Goal: Task Accomplishment & Management: Complete application form

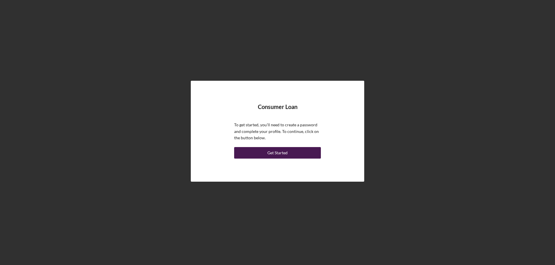
click at [279, 153] on div "Get Started" at bounding box center [277, 153] width 20 height 12
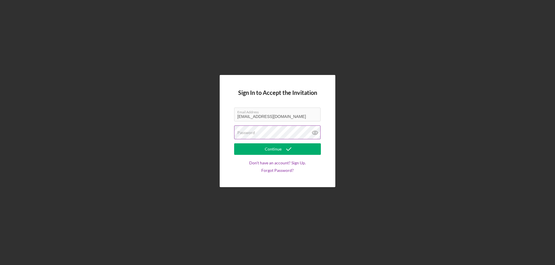
click at [256, 132] on div "Password" at bounding box center [277, 133] width 87 height 14
click at [315, 132] on icon at bounding box center [315, 133] width 14 height 14
click at [303, 149] on button "Continue" at bounding box center [277, 150] width 87 height 12
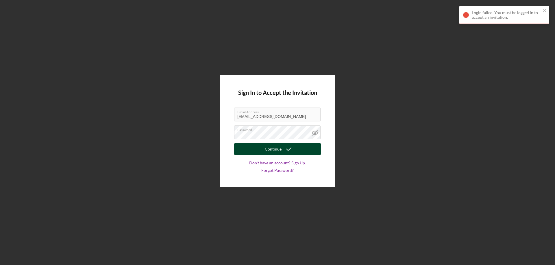
click at [289, 148] on icon "submit" at bounding box center [288, 149] width 14 height 14
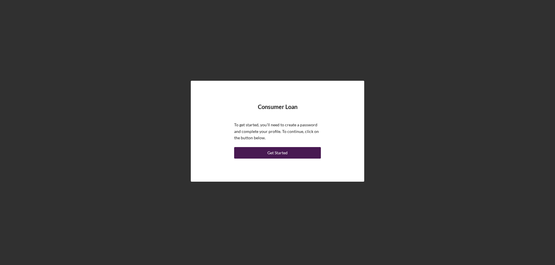
click at [276, 151] on div "Get Started" at bounding box center [277, 153] width 20 height 12
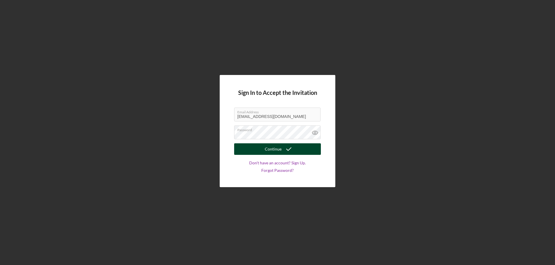
click at [274, 153] on div "Continue" at bounding box center [273, 150] width 17 height 12
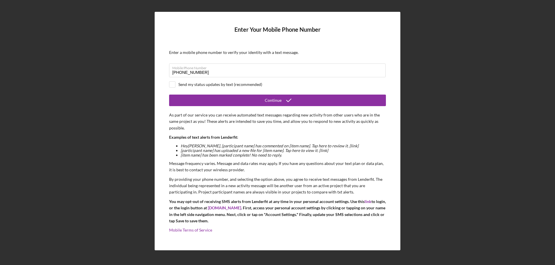
click at [194, 85] on div "Send my status updates by text (recommended)" at bounding box center [220, 84] width 84 height 5
checkbox input "true"
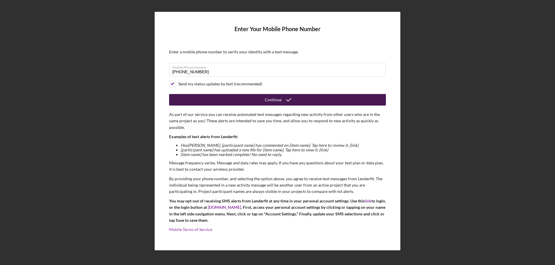
click at [253, 100] on button "Continue" at bounding box center [277, 100] width 217 height 12
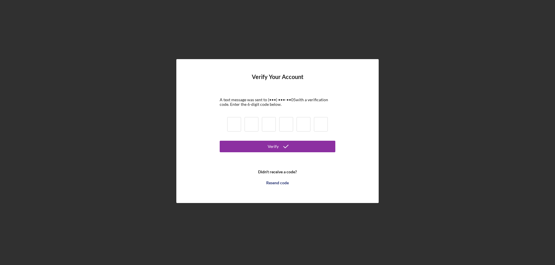
click at [234, 121] on input at bounding box center [234, 124] width 14 height 14
type input "3"
type input "4"
type input "8"
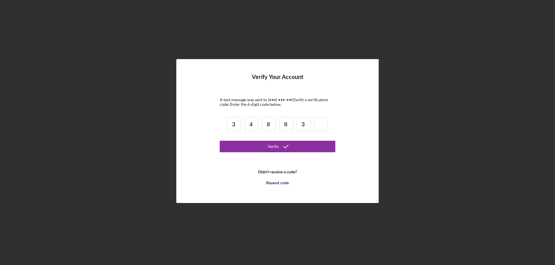
type input "3"
type input "8"
click at [263, 145] on button "Verify" at bounding box center [278, 147] width 116 height 12
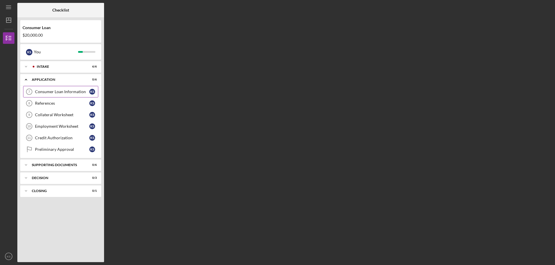
click at [71, 93] on div "Consumer Loan Information" at bounding box center [62, 92] width 54 height 5
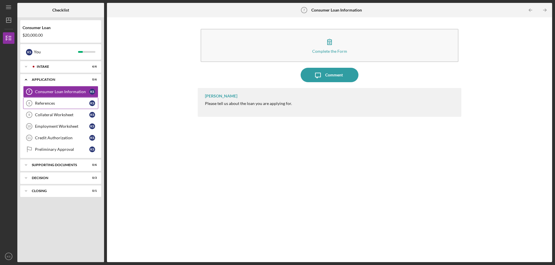
click at [71, 99] on link "References 8 References K S" at bounding box center [60, 104] width 75 height 12
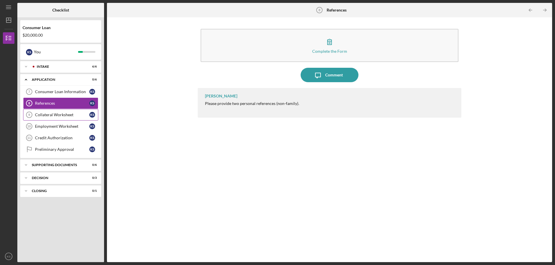
click at [65, 114] on div "Collateral Worksheet" at bounding box center [62, 115] width 54 height 5
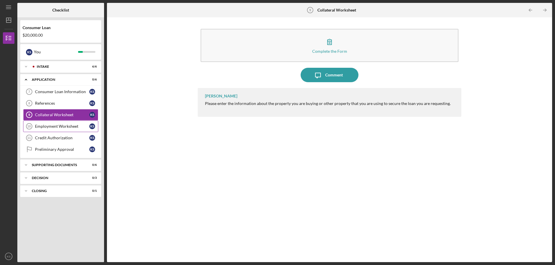
click at [62, 127] on div "Employment Worksheet" at bounding box center [62, 126] width 54 height 5
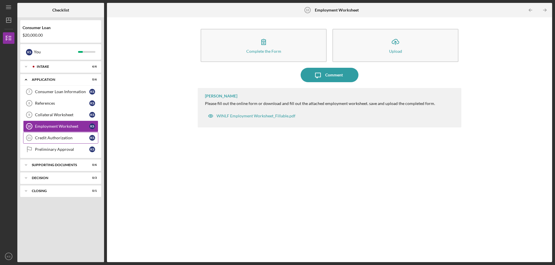
click at [51, 140] on div "Credit Authorization" at bounding box center [62, 138] width 54 height 5
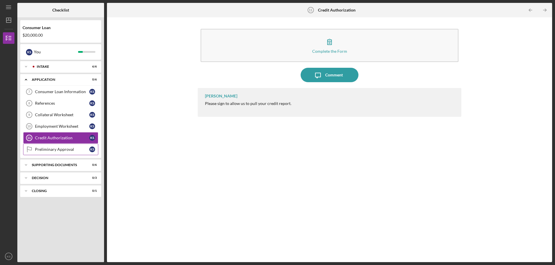
click at [56, 150] on div "Preliminary Approval" at bounding box center [62, 149] width 54 height 5
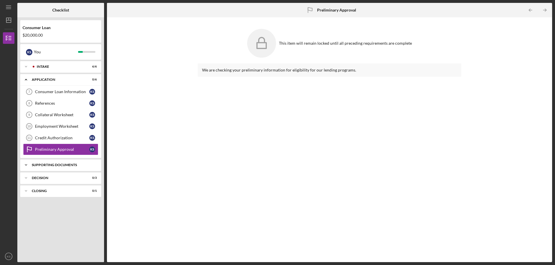
click at [53, 163] on div "Icon/Expander Supporting Documents 0 / 6" at bounding box center [60, 165] width 81 height 12
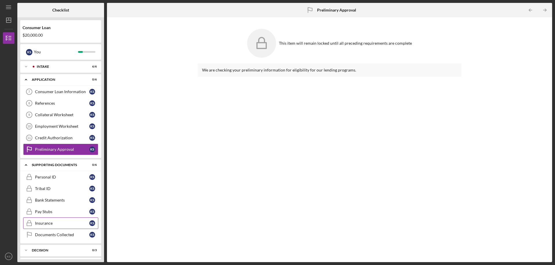
click at [59, 224] on div "Insurance" at bounding box center [62, 223] width 54 height 5
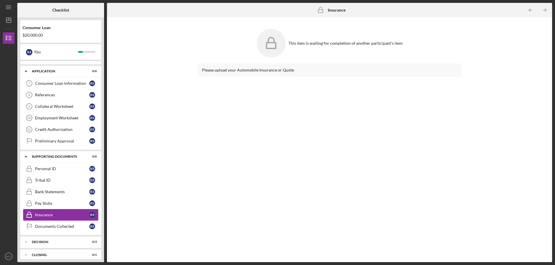
scroll to position [13, 0]
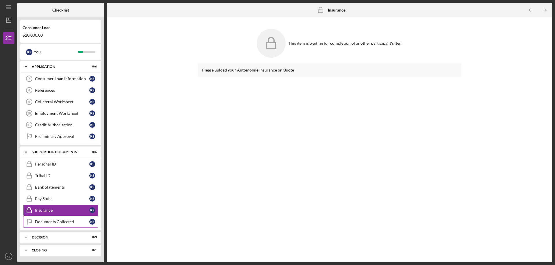
click at [59, 222] on div "Documents Collected" at bounding box center [62, 222] width 54 height 5
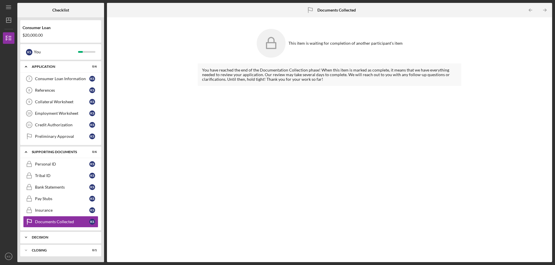
click at [60, 239] on div "Decision" at bounding box center [63, 237] width 62 height 3
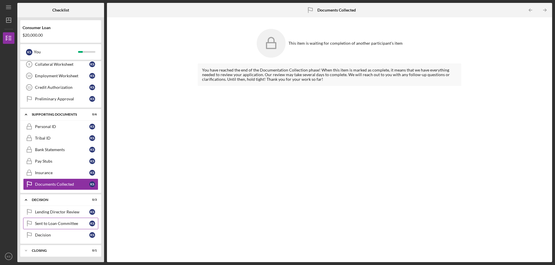
scroll to position [51, 0]
click at [58, 212] on div "Lending Director Review" at bounding box center [62, 212] width 54 height 5
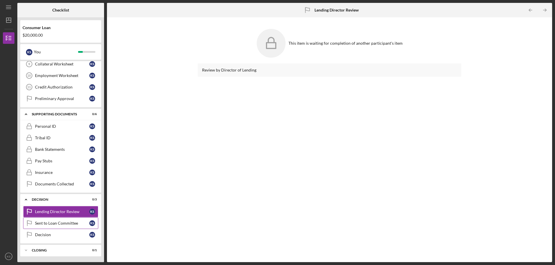
click at [56, 222] on div "Sent to Loan Committee" at bounding box center [62, 223] width 54 height 5
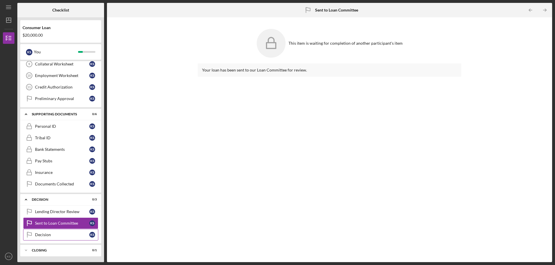
click at [51, 236] on div "Decision" at bounding box center [62, 235] width 54 height 5
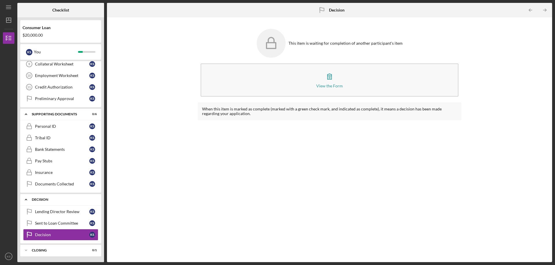
click at [45, 199] on div "Decision" at bounding box center [63, 199] width 62 height 3
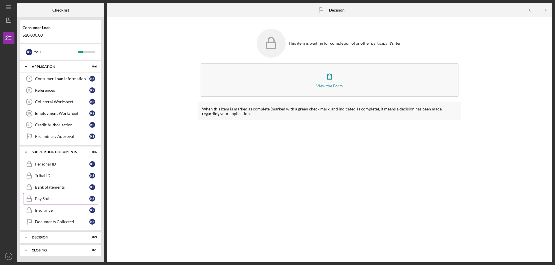
scroll to position [13, 0]
click at [54, 163] on div "Personal ID" at bounding box center [62, 164] width 54 height 5
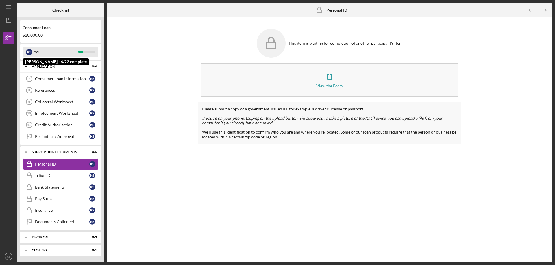
click at [46, 51] on div "You" at bounding box center [56, 52] width 44 height 10
click at [48, 66] on div "Application" at bounding box center [63, 66] width 62 height 3
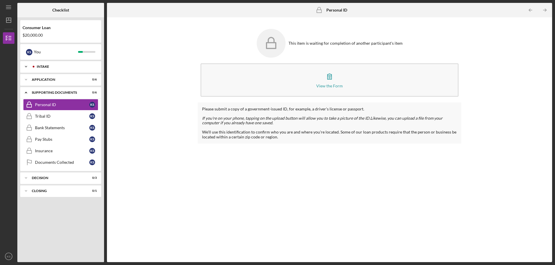
click at [47, 64] on div "Icon/Expander Intake 6 / 6" at bounding box center [60, 67] width 81 height 12
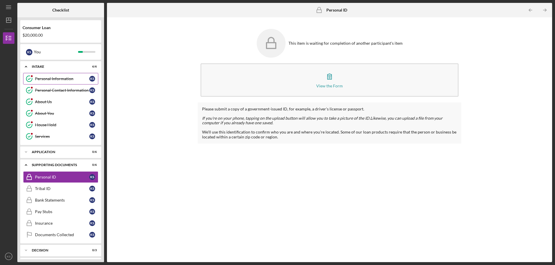
click at [50, 77] on div "Personal Information" at bounding box center [62, 79] width 54 height 5
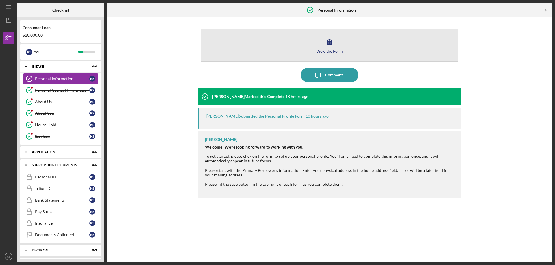
click at [333, 43] on icon "button" at bounding box center [329, 42] width 14 height 14
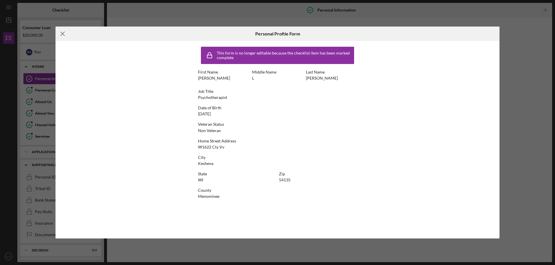
click at [62, 34] on line at bounding box center [63, 34] width 4 height 4
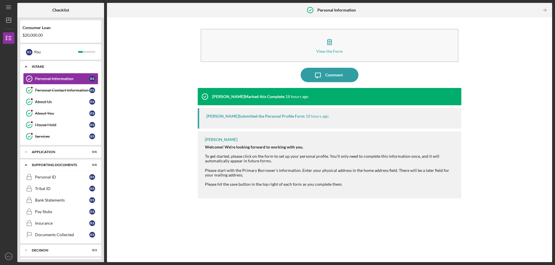
click at [65, 67] on div "Intake" at bounding box center [63, 66] width 62 height 3
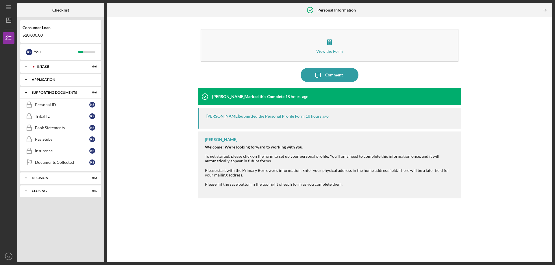
click at [66, 81] on div "Icon/Expander Application 0 / 6" at bounding box center [60, 80] width 81 height 12
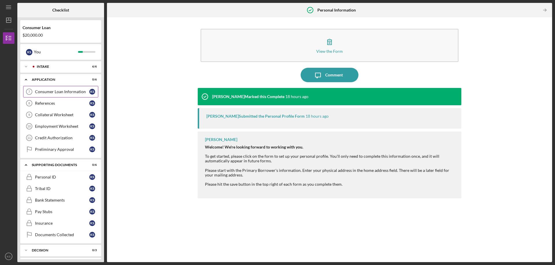
click at [66, 93] on div "Consumer Loan Information" at bounding box center [62, 92] width 54 height 5
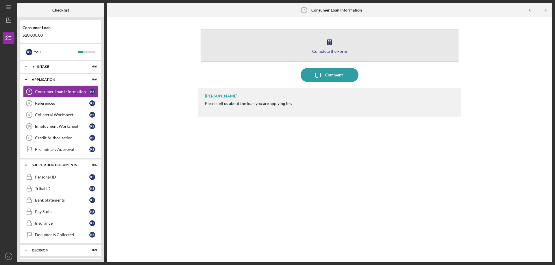
click at [338, 47] on button "Complete the Form Form" at bounding box center [329, 45] width 258 height 33
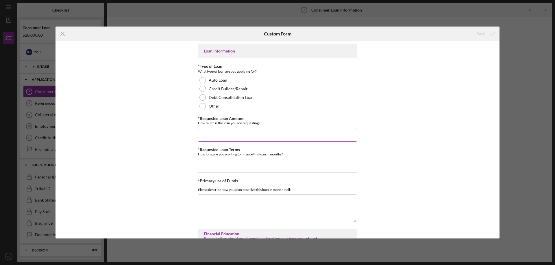
click at [274, 136] on input "*Requested Loan Amount" at bounding box center [277, 135] width 159 height 14
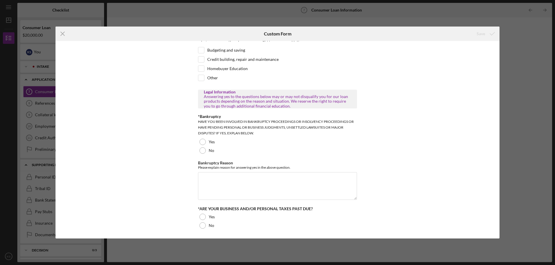
click at [554, 159] on div "Icon/Menu Close Custom Form Save Loan Information *Type of Loan What type of lo…" at bounding box center [277, 132] width 555 height 265
click at [525, 123] on div "Icon/Menu Close Custom Form Save Loan Information *Type of Loan What type of lo…" at bounding box center [277, 132] width 555 height 265
click at [61, 34] on icon "Icon/Menu Close" at bounding box center [62, 34] width 14 height 14
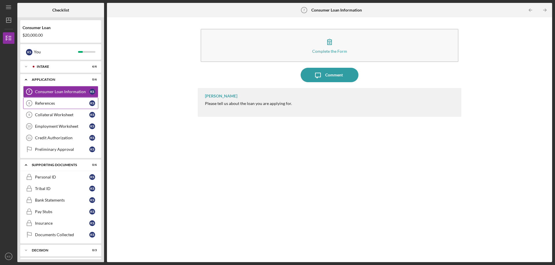
click at [45, 106] on link "References 8 References K S" at bounding box center [60, 104] width 75 height 12
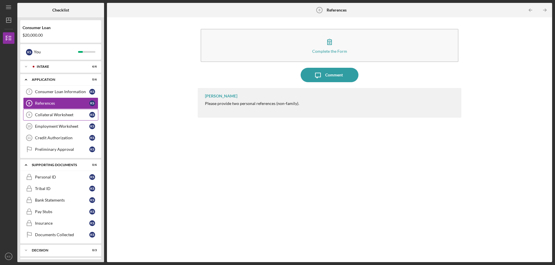
click at [60, 116] on div "Collateral Worksheet" at bounding box center [62, 115] width 54 height 5
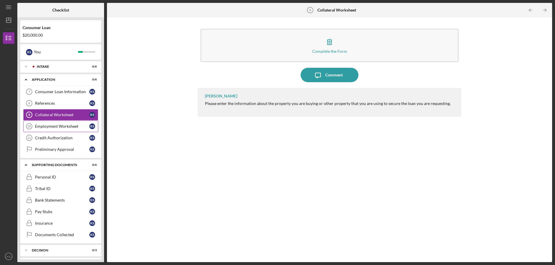
click at [55, 129] on div "Employment Worksheet" at bounding box center [62, 126] width 54 height 5
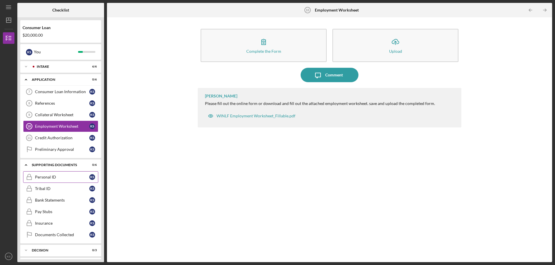
click at [58, 173] on link "Personal ID Personal ID K S" at bounding box center [60, 178] width 75 height 12
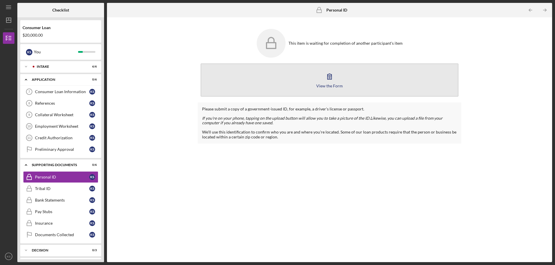
click at [336, 81] on icon "button" at bounding box center [329, 76] width 14 height 14
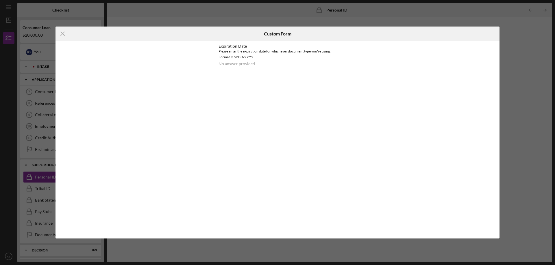
click at [231, 58] on div "Please enter the expiration date for whichever document type you're using. Form…" at bounding box center [277, 55] width 118 height 12
click at [235, 64] on div "No answer provided" at bounding box center [236, 64] width 36 height 5
click at [234, 53] on div "Please enter the expiration date for whichever document type you're using. Form…" at bounding box center [277, 55] width 118 height 12
click at [238, 80] on div "Icon/Menu Close Custom Form Expiration Date Please enter the expiration date fo…" at bounding box center [277, 133] width 444 height 212
drag, startPoint x: 222, startPoint y: 70, endPoint x: 156, endPoint y: 63, distance: 66.2
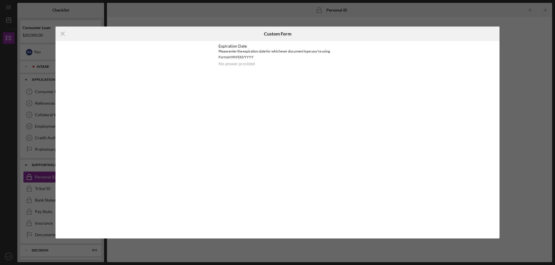
click at [221, 72] on div "Expiration Date Please enter the expiration date for whichever document type yo…" at bounding box center [278, 58] width 148 height 34
click at [62, 34] on icon "Icon/Menu Close" at bounding box center [62, 34] width 14 height 14
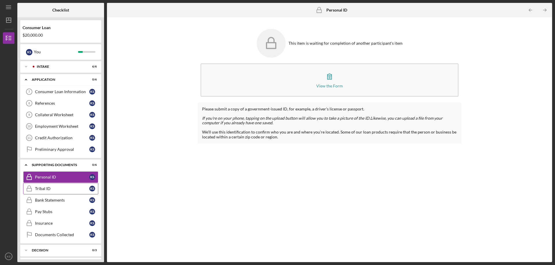
click at [67, 188] on div "Tribal ID" at bounding box center [62, 189] width 54 height 5
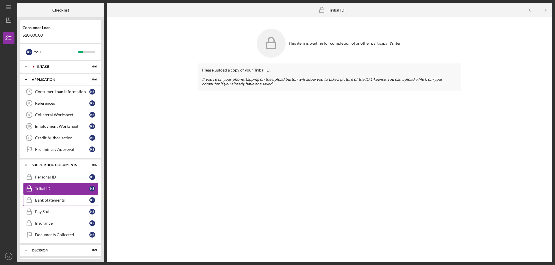
click at [51, 198] on div "Bank Statements" at bounding box center [62, 200] width 54 height 5
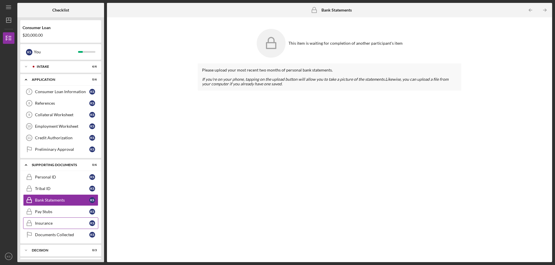
scroll to position [13, 0]
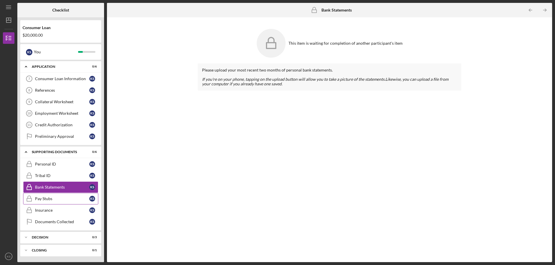
click at [65, 203] on link "Pay Stubs Pay Stubs K S" at bounding box center [60, 199] width 75 height 12
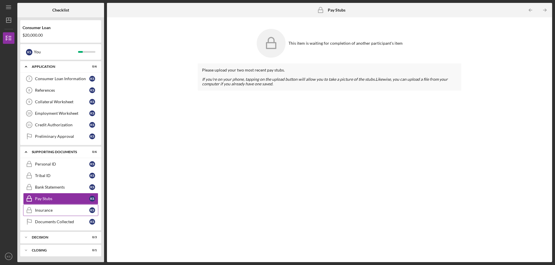
click at [64, 211] on div "Insurance" at bounding box center [62, 210] width 54 height 5
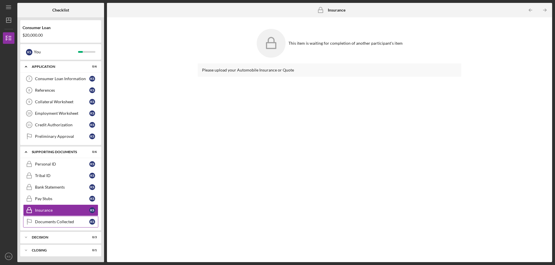
click at [66, 225] on link "Documents Collected Documents Collected K S" at bounding box center [60, 222] width 75 height 12
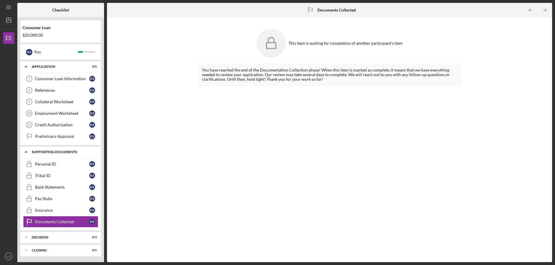
click at [48, 152] on div "Supporting Documents" at bounding box center [63, 151] width 62 height 3
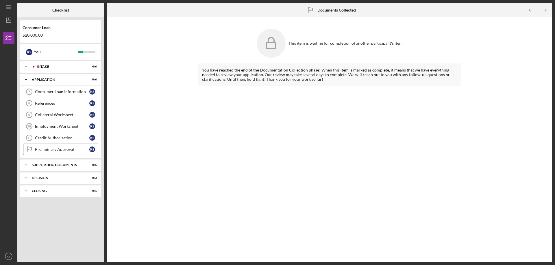
click at [60, 149] on div "Preliminary Approval" at bounding box center [62, 149] width 54 height 5
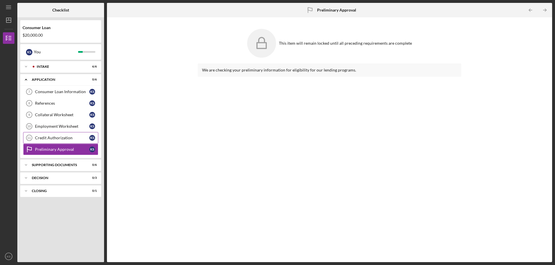
click at [62, 140] on div "Credit Authorization" at bounding box center [62, 138] width 54 height 5
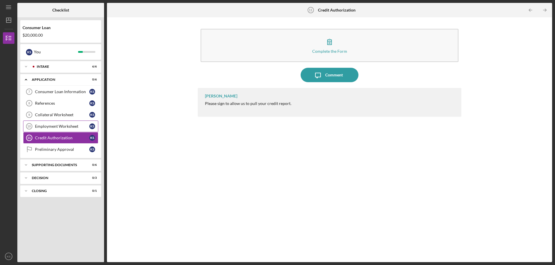
click at [55, 124] on link "Employment Worksheet 10 Employment Worksheet K S" at bounding box center [60, 127] width 75 height 12
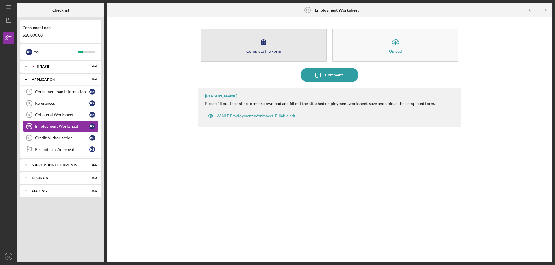
click at [254, 46] on button "Complete the Form Form" at bounding box center [263, 45] width 126 height 33
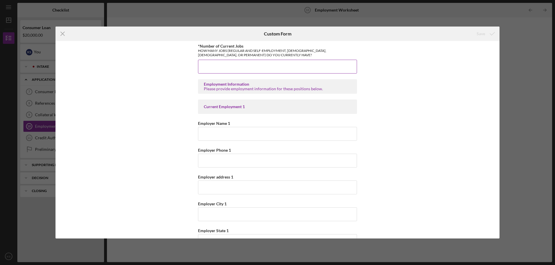
click at [227, 71] on input "*Number of Current Jobs" at bounding box center [277, 67] width 159 height 14
type input "1"
click at [225, 138] on input "Employer Name 1" at bounding box center [277, 134] width 159 height 14
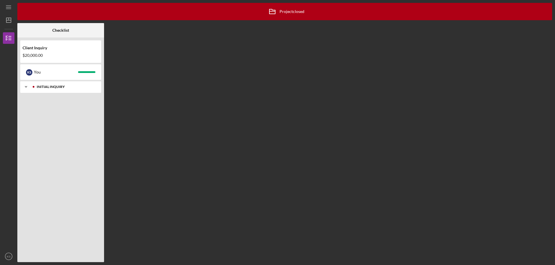
click at [80, 86] on div "Initial Inquiry" at bounding box center [65, 86] width 57 height 3
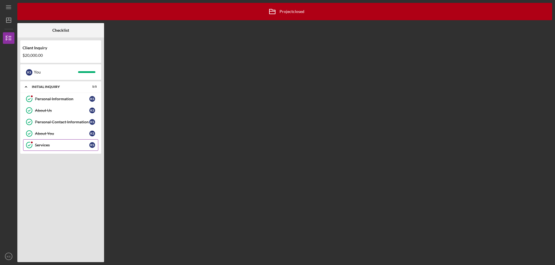
click at [39, 144] on div "Services" at bounding box center [62, 145] width 54 height 5
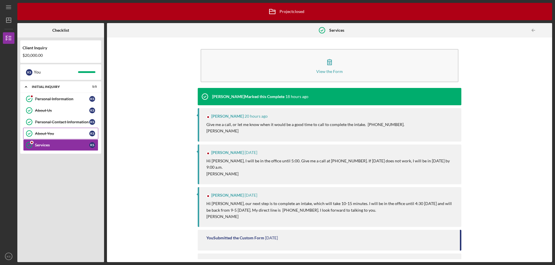
click at [43, 131] on link "About You About You K S" at bounding box center [60, 134] width 75 height 12
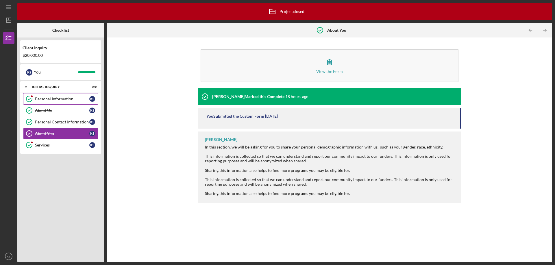
click at [53, 99] on div "Personal Information" at bounding box center [62, 99] width 54 height 5
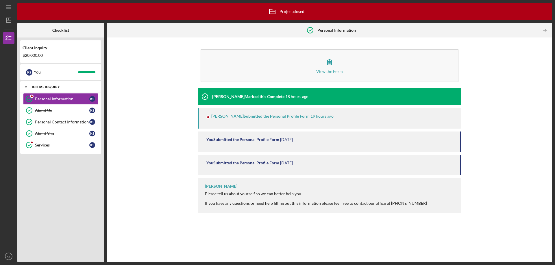
click at [43, 85] on div "Initial Inquiry" at bounding box center [63, 86] width 62 height 3
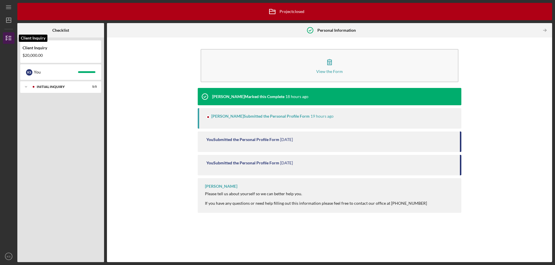
click at [7, 41] on icon "button" at bounding box center [8, 38] width 14 height 14
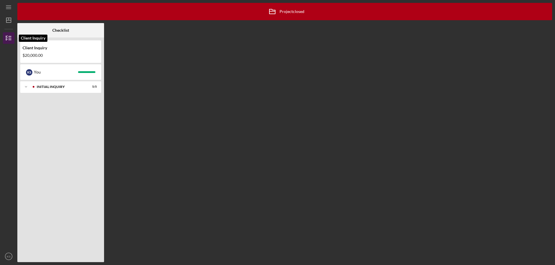
click at [7, 41] on icon "button" at bounding box center [8, 38] width 14 height 14
click at [289, 11] on div "Icon/Archived Project closed Icon/Info" at bounding box center [284, 11] width 39 height 14
click at [8, 23] on icon "Icon/Dashboard" at bounding box center [8, 20] width 14 height 14
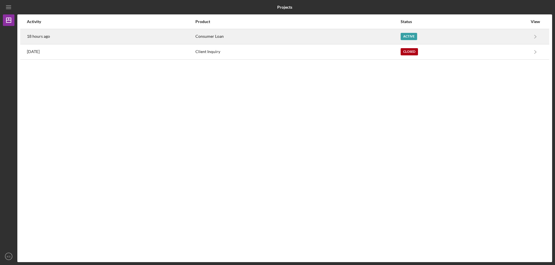
click at [216, 37] on div "Consumer Loan" at bounding box center [297, 36] width 205 height 14
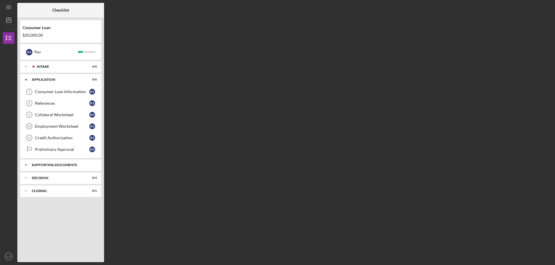
click at [64, 165] on div "Supporting Documents" at bounding box center [63, 164] width 62 height 3
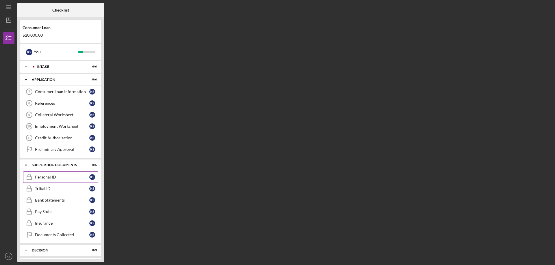
click at [64, 176] on div "Personal ID" at bounding box center [62, 177] width 54 height 5
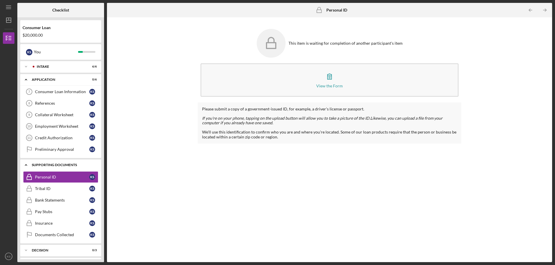
click at [53, 167] on div "Icon/Expander Supporting Documents 0 / 6" at bounding box center [60, 165] width 81 height 12
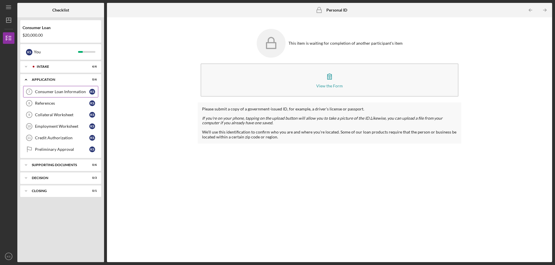
click at [70, 91] on div "Consumer Loan Information" at bounding box center [62, 92] width 54 height 5
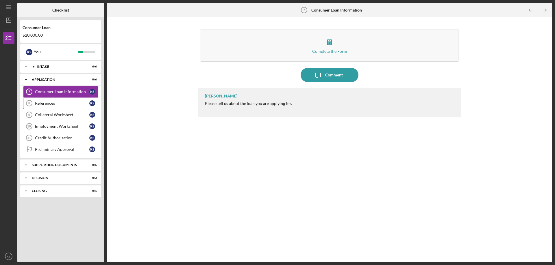
click at [58, 106] on link "References 8 References K S" at bounding box center [60, 104] width 75 height 12
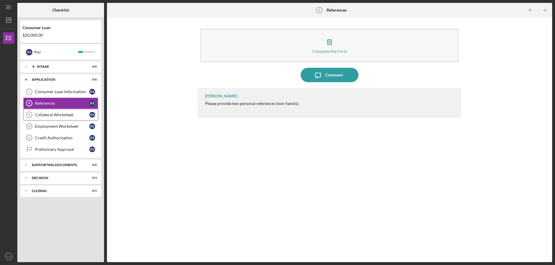
click at [57, 116] on div "Collateral Worksheet" at bounding box center [62, 115] width 54 height 5
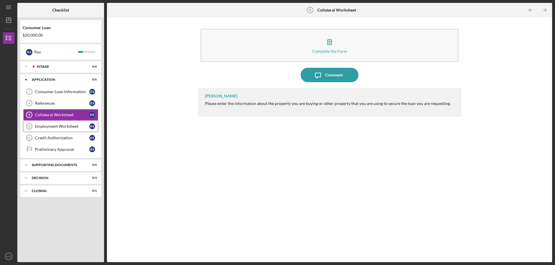
click at [57, 124] on link "Employment Worksheet 10 Employment Worksheet K S" at bounding box center [60, 127] width 75 height 12
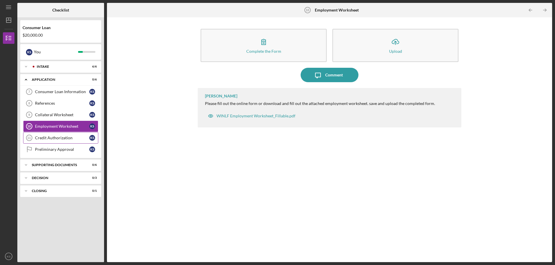
click at [55, 136] on div "Credit Authorization" at bounding box center [62, 138] width 54 height 5
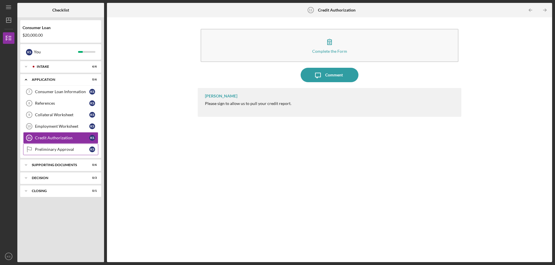
click at [51, 148] on div "Preliminary Approval" at bounding box center [62, 149] width 54 height 5
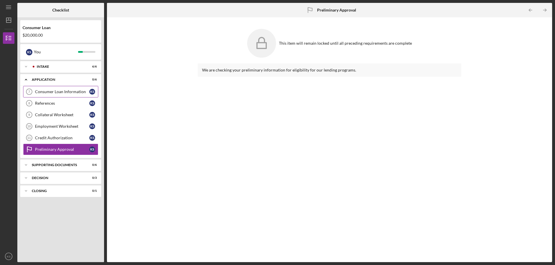
click at [58, 91] on div "Consumer Loan Information" at bounding box center [62, 92] width 54 height 5
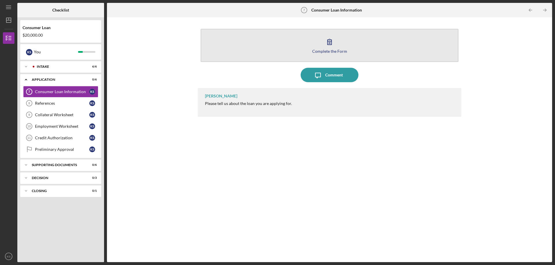
click at [332, 46] on icon "button" at bounding box center [329, 42] width 14 height 14
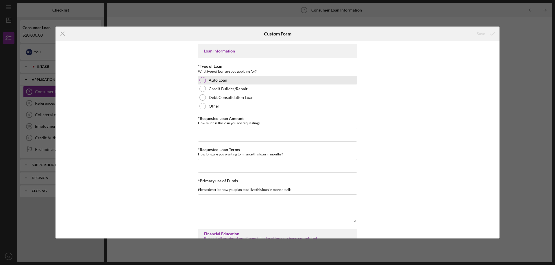
click at [240, 79] on div "Auto Loan" at bounding box center [277, 80] width 159 height 9
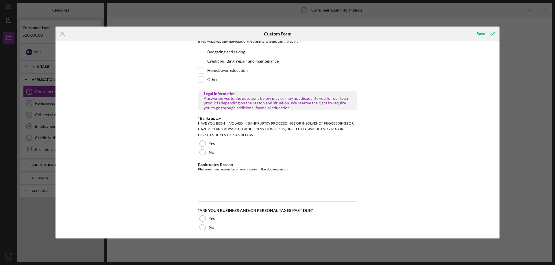
scroll to position [287, 0]
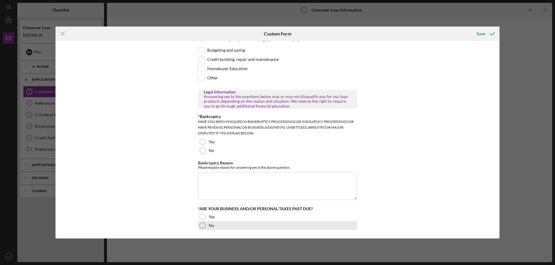
click at [210, 224] on label "No" at bounding box center [211, 226] width 5 height 5
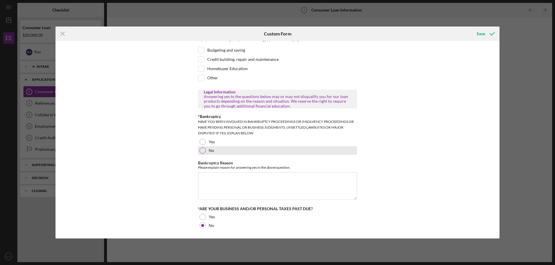
click at [203, 148] on div at bounding box center [202, 151] width 6 height 6
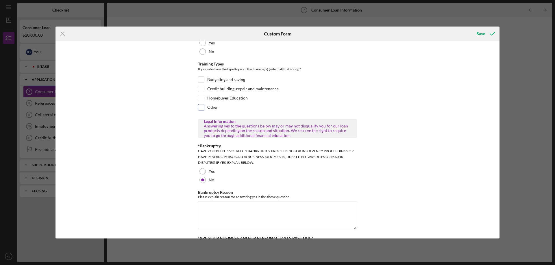
scroll to position [200, 0]
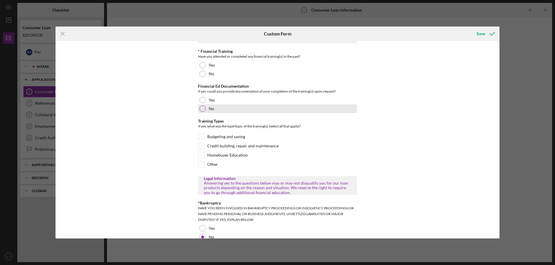
click at [207, 106] on div "No" at bounding box center [277, 109] width 159 height 9
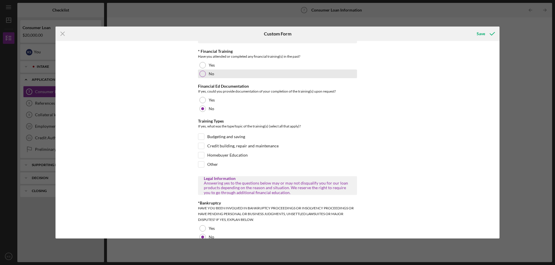
click at [206, 74] on div "No" at bounding box center [277, 74] width 159 height 9
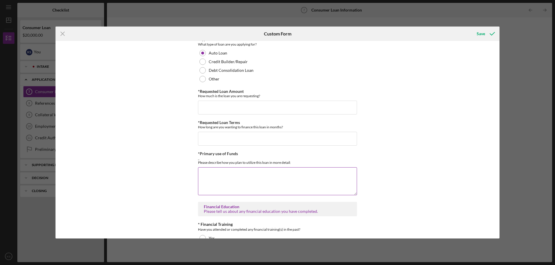
scroll to position [0, 0]
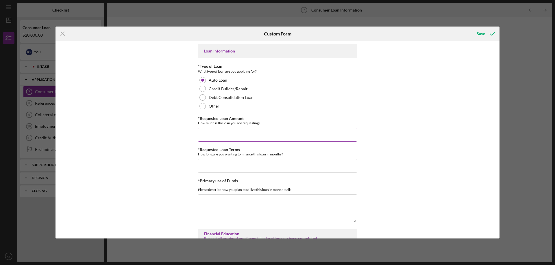
click at [215, 132] on input "*Requested Loan Amount" at bounding box center [277, 135] width 159 height 14
type input "$20,000"
click at [246, 168] on input "*Requested Loan Terms" at bounding box center [277, 166] width 159 height 14
click at [231, 167] on input "*Requested Loan Terms" at bounding box center [277, 166] width 159 height 14
type input "5"
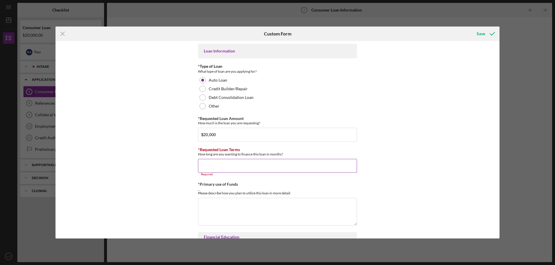
click at [209, 166] on input "*Requested Loan Terms" at bounding box center [277, 166] width 159 height 14
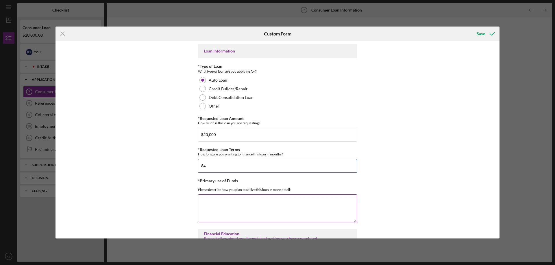
type input "84"
click at [248, 207] on textarea "*Primary use of Funds" at bounding box center [277, 209] width 159 height 28
type textarea "e"
type textarea "s"
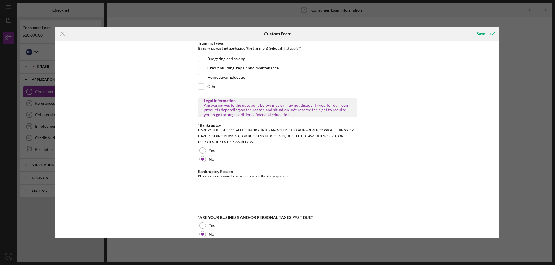
scroll to position [287, 0]
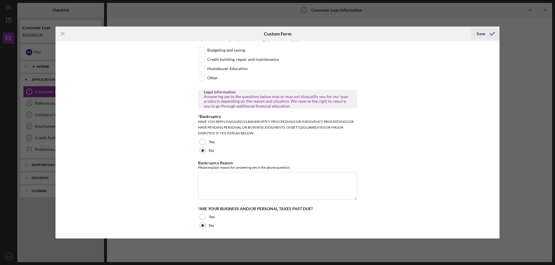
type textarea "Establishing stable transportation"
click at [485, 34] on icon "submit" at bounding box center [492, 34] width 14 height 14
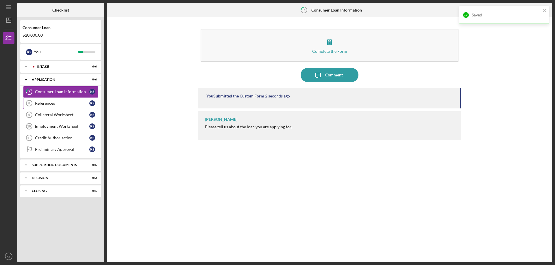
click at [59, 102] on div "References" at bounding box center [62, 103] width 54 height 5
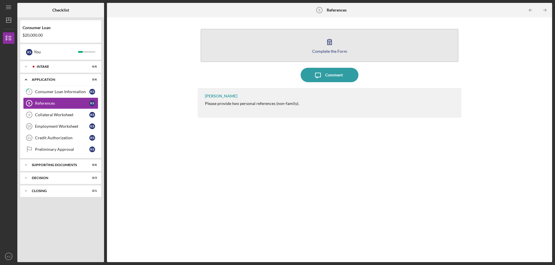
click at [330, 40] on icon "button" at bounding box center [329, 42] width 14 height 14
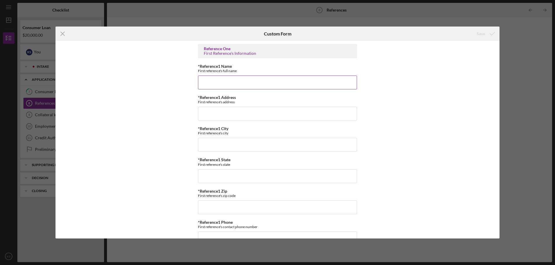
click at [243, 81] on input "*Reference1 Name" at bounding box center [277, 83] width 159 height 14
type input "[PERSON_NAME]"
click at [222, 112] on input "*Reference1 Address" at bounding box center [277, 114] width 159 height 14
type input "[STREET_ADDRESS][PERSON_NAME]"
type input "Shawano"
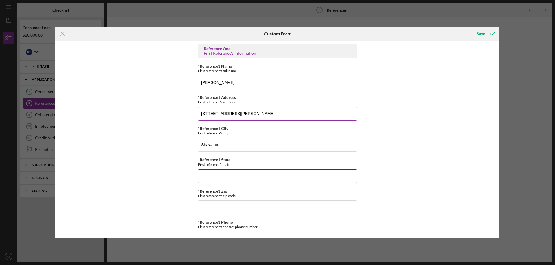
type input "[US_STATE]"
type input "54,166"
type input "[PHONE_NUMBER]"
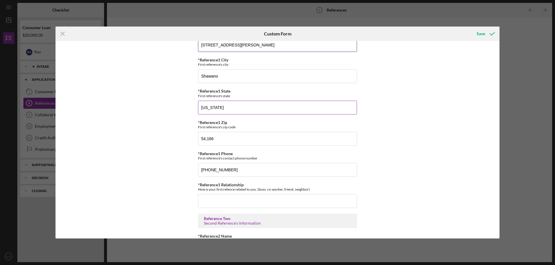
scroll to position [87, 0]
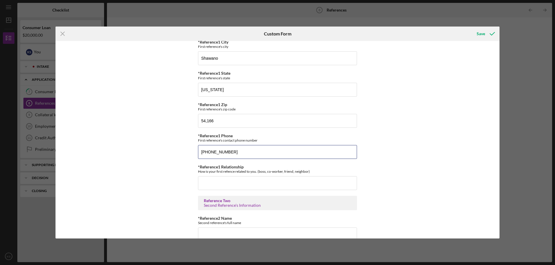
drag, startPoint x: 247, startPoint y: 156, endPoint x: 132, endPoint y: 169, distance: 115.7
click at [132, 169] on div "Reference One First Reference's Information *Reference1 Name First reference's …" at bounding box center [277, 140] width 444 height 198
drag, startPoint x: 223, startPoint y: 122, endPoint x: 154, endPoint y: 122, distance: 68.7
click at [154, 123] on div "Reference One First Reference's Information *Reference1 Name First reference's …" at bounding box center [277, 140] width 444 height 198
type input "54,166"
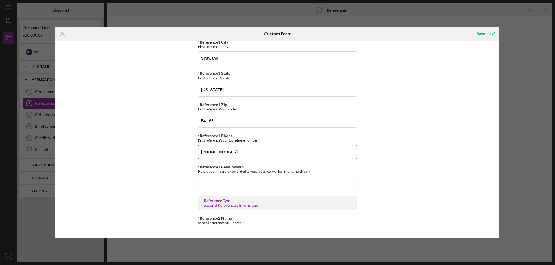
click at [181, 153] on div "Reference One First Reference's Information *Reference1 Name First reference's …" at bounding box center [277, 140] width 444 height 198
type input "(4##) ###-####"
type input "[PHONE_NUMBER]"
click at [207, 184] on input "*Reference1 Relationship" at bounding box center [277, 183] width 159 height 14
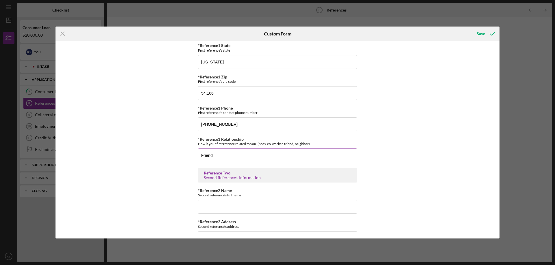
scroll to position [173, 0]
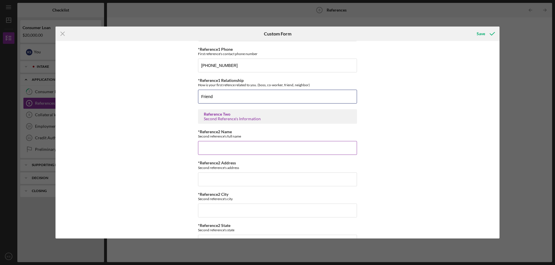
type input "Friend"
click at [221, 141] on div "*Reference2 Name Second reference's full name Required" at bounding box center [277, 142] width 159 height 25
click at [214, 148] on input "*Reference2 Name" at bounding box center [277, 148] width 159 height 14
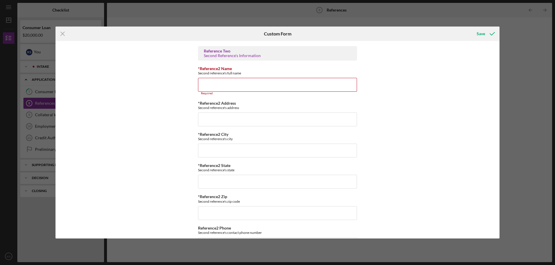
scroll to position [289, 0]
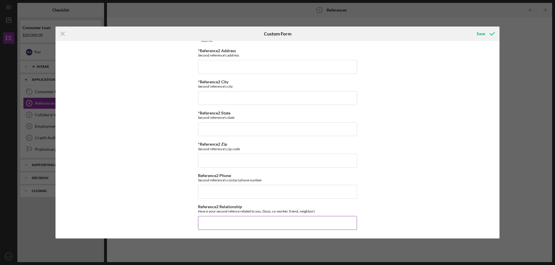
click at [228, 221] on input "Reference2 Relationship" at bounding box center [277, 223] width 159 height 14
type input "Co-Worker"
click at [224, 72] on input "*Reference2 Address" at bounding box center [277, 67] width 159 height 14
type input "w"
type input "Wolf River Dr"
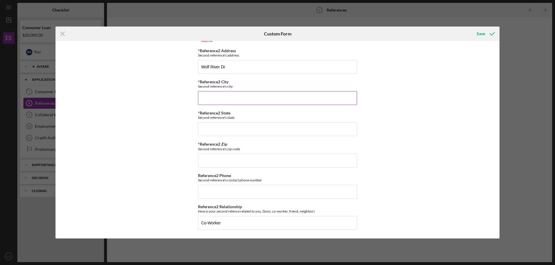
click at [287, 101] on input "*Reference2 City" at bounding box center [277, 98] width 159 height 14
type input "Keshena"
type input "WI"
type input "54,135"
type input "[PHONE_NUMBER]"
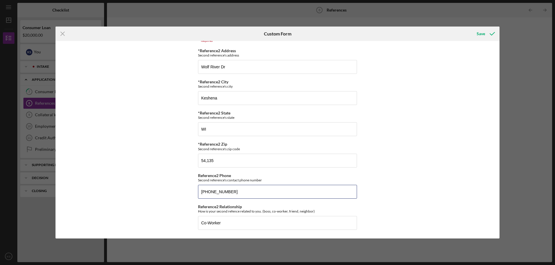
drag, startPoint x: 233, startPoint y: 192, endPoint x: 175, endPoint y: 192, distance: 58.3
click at [175, 192] on div "Reference One First Reference's Information *Reference1 Name First reference's …" at bounding box center [277, 140] width 444 height 198
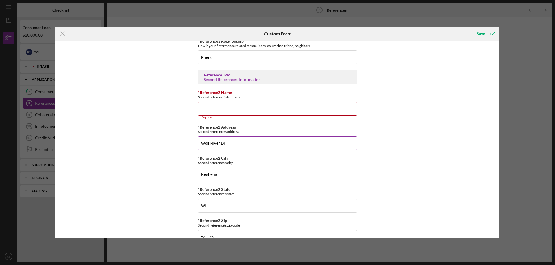
scroll to position [202, 0]
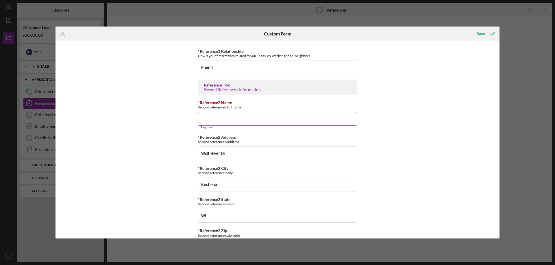
click at [224, 121] on input "*Reference2 Name" at bounding box center [277, 119] width 159 height 14
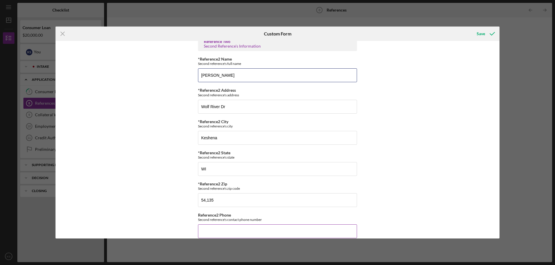
scroll to position [260, 0]
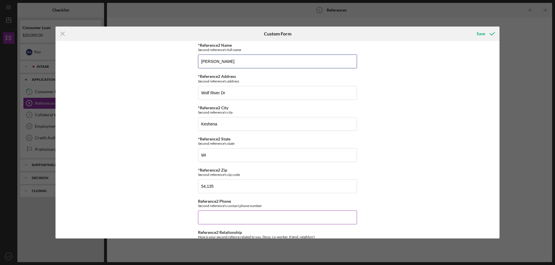
type input "[PERSON_NAME]"
click at [224, 216] on input "Reference2 Phone" at bounding box center [277, 218] width 159 height 14
type input "(1##) ###-####"
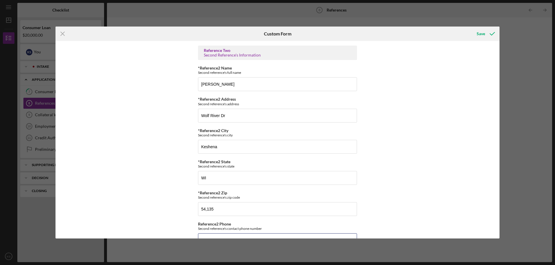
scroll to position [286, 0]
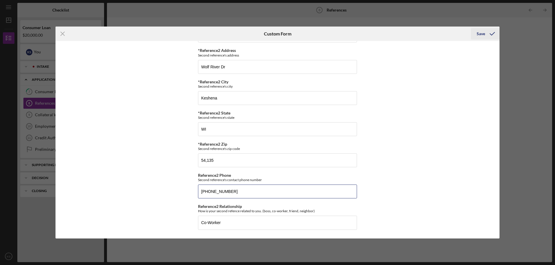
type input "[PHONE_NUMBER]"
click at [487, 31] on icon "submit" at bounding box center [492, 34] width 14 height 14
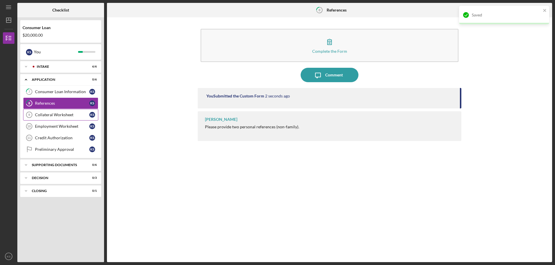
click at [55, 112] on link "Collateral Worksheet 9 Collateral Worksheet K S" at bounding box center [60, 115] width 75 height 12
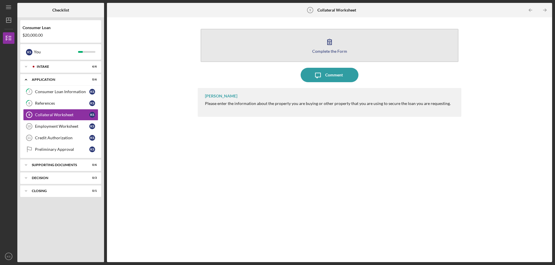
click at [329, 42] on icon "button" at bounding box center [329, 42] width 14 height 14
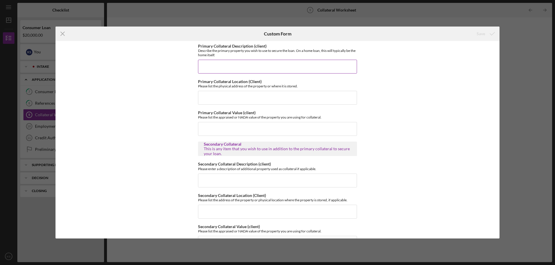
click at [267, 68] on input "Primary Collateral Description (client)" at bounding box center [277, 67] width 159 height 14
type input "The vehicle itself"
click at [250, 95] on input "Primary Collateral Location (Client)" at bounding box center [277, 98] width 159 height 14
click at [242, 128] on input "Primary Collateral Value (client)" at bounding box center [277, 129] width 159 height 14
type input "$20,000"
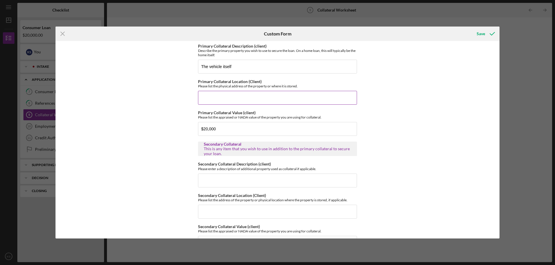
click at [240, 100] on input "Primary Collateral Location (Client)" at bounding box center [277, 98] width 159 height 14
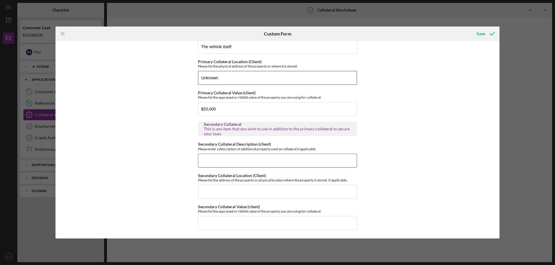
type input "Unknown"
click at [218, 162] on input "Secondary Collateral Description (client)" at bounding box center [277, 161] width 159 height 14
click at [481, 36] on div "Save" at bounding box center [480, 34] width 8 height 12
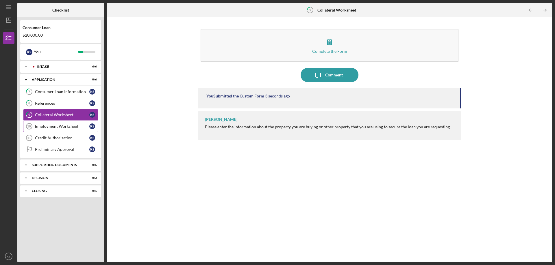
click at [51, 124] on div "Employment Worksheet" at bounding box center [62, 126] width 54 height 5
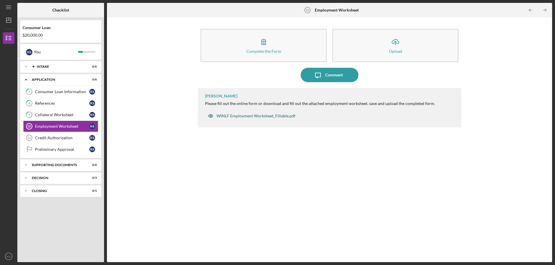
click at [257, 114] on div "WINLF Employment Worksheet_Fillable.pdf" at bounding box center [255, 116] width 79 height 5
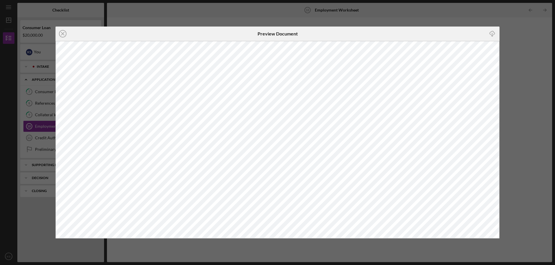
click at [60, 31] on icon "Icon/Close" at bounding box center [62, 34] width 14 height 14
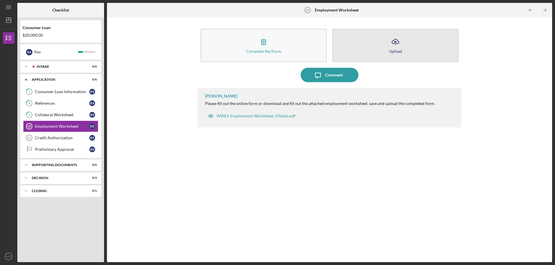
click at [392, 44] on icon "Icon/Upload" at bounding box center [395, 42] width 14 height 14
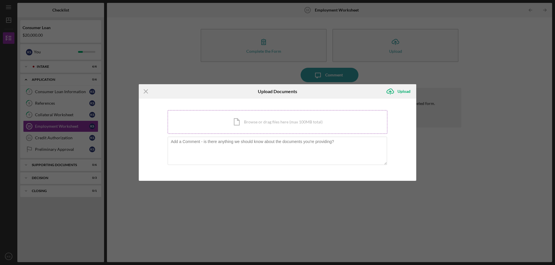
click at [280, 121] on div "Icon/Document Browse or drag files here (max 100MB total) Tap to choose files o…" at bounding box center [278, 122] width 220 height 24
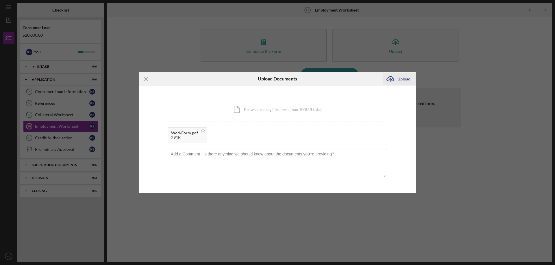
click at [406, 78] on div "Upload" at bounding box center [403, 79] width 13 height 12
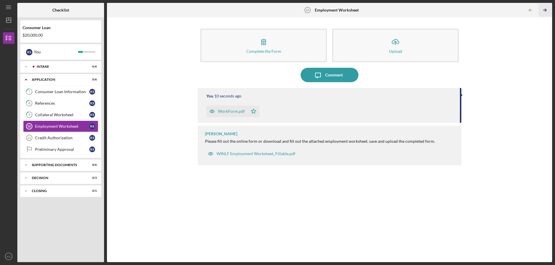
click at [542, 10] on icon "Icon/Table Pagination Arrow" at bounding box center [544, 10] width 13 height 13
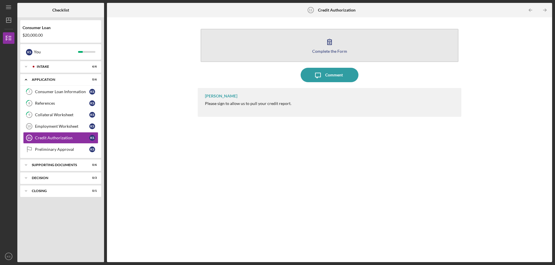
click at [324, 42] on icon "button" at bounding box center [329, 42] width 14 height 14
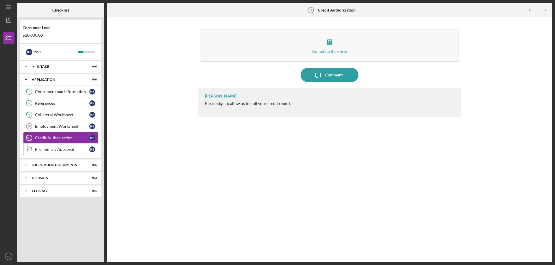
click at [60, 152] on link "Preliminary Approval Preliminary Approval K S" at bounding box center [60, 150] width 75 height 12
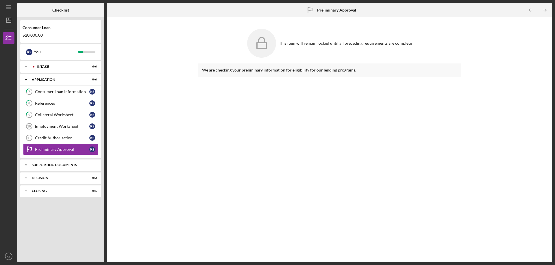
click at [33, 165] on div "Supporting Documents" at bounding box center [63, 164] width 62 height 3
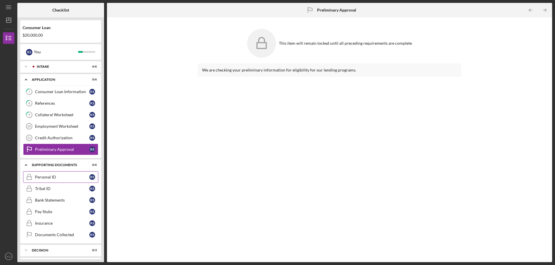
click at [39, 175] on div "Personal ID" at bounding box center [62, 177] width 54 height 5
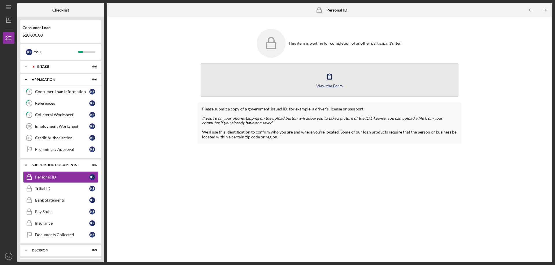
click at [331, 86] on div "View the Form" at bounding box center [329, 86] width 27 height 4
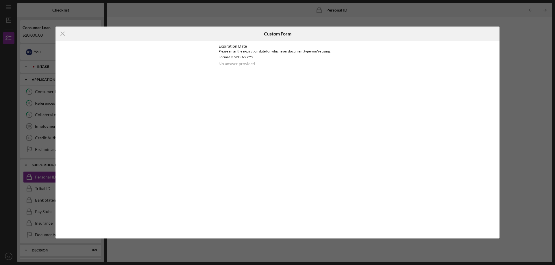
click at [237, 57] on div "Please enter the expiration date for whichever document type you're using. Form…" at bounding box center [277, 55] width 118 height 12
click at [227, 66] on div "No answer provided" at bounding box center [236, 64] width 36 height 5
drag, startPoint x: 262, startPoint y: 64, endPoint x: 124, endPoint y: 58, distance: 138.8
click at [261, 65] on div "Expiration Date Please enter the expiration date for whichever document type yo…" at bounding box center [277, 55] width 118 height 22
click at [238, 65] on div "No answer provided" at bounding box center [236, 64] width 36 height 5
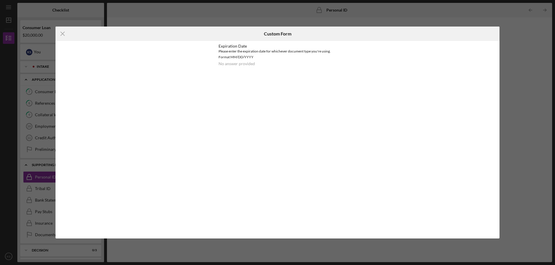
click at [215, 55] on div "Expiration Date Please enter the expiration date for whichever document type yo…" at bounding box center [278, 58] width 148 height 34
click at [231, 52] on div "Please enter the expiration date for whichever document type you're using. Form…" at bounding box center [277, 55] width 118 height 12
click at [242, 45] on div "Expiration Date" at bounding box center [277, 46] width 118 height 5
click at [290, 35] on h6 "Custom Form" at bounding box center [277, 33] width 27 height 5
click at [269, 65] on div "Expiration Date Please enter the expiration date for whichever document type yo…" at bounding box center [277, 55] width 118 height 22
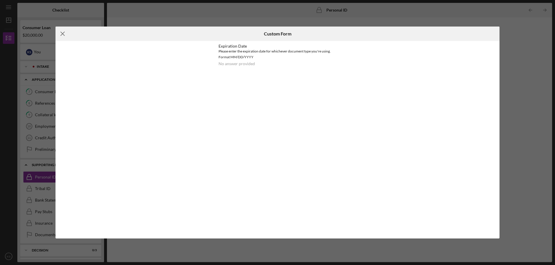
click at [62, 34] on line at bounding box center [63, 34] width 4 height 4
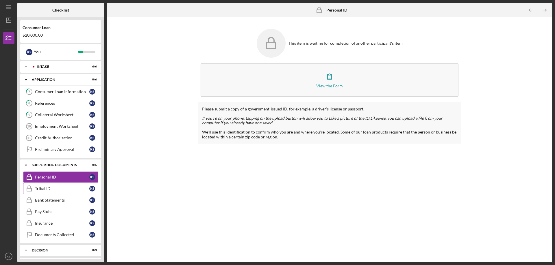
click at [66, 187] on div "Tribal ID" at bounding box center [62, 189] width 54 height 5
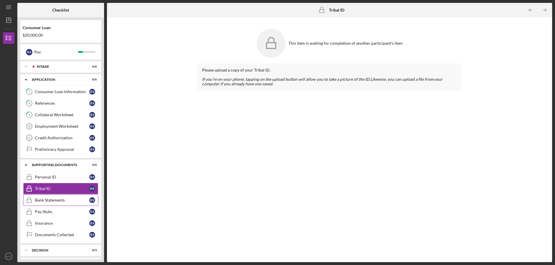
click at [61, 198] on link "Bank Statements Bank Statements K S" at bounding box center [60, 201] width 75 height 12
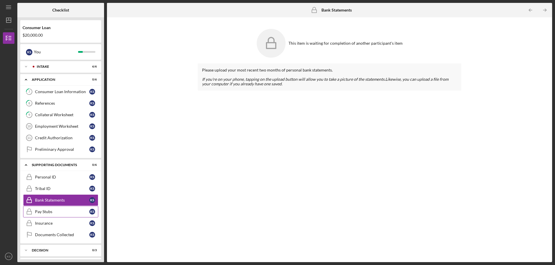
click at [61, 214] on div "Pay Stubs" at bounding box center [62, 212] width 54 height 5
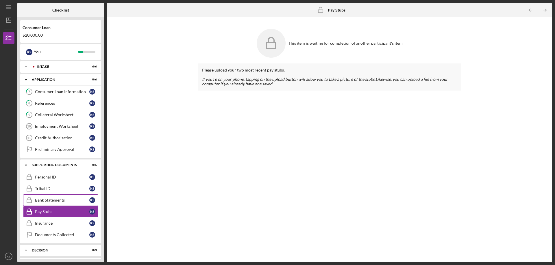
click at [60, 201] on div "Bank Statements" at bounding box center [62, 200] width 54 height 5
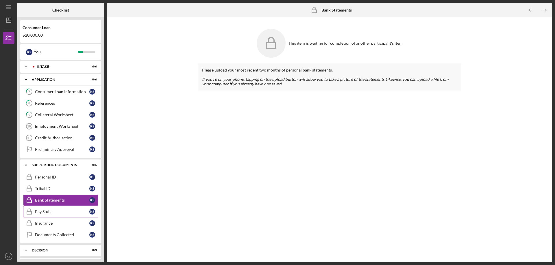
click at [64, 208] on link "Pay Stubs Pay Stubs K S" at bounding box center [60, 212] width 75 height 12
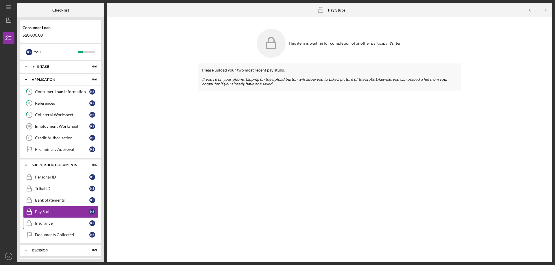
click at [68, 223] on div "Insurance" at bounding box center [62, 223] width 54 height 5
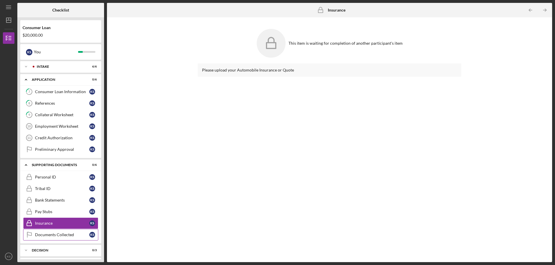
click at [66, 234] on div "Documents Collected" at bounding box center [62, 235] width 54 height 5
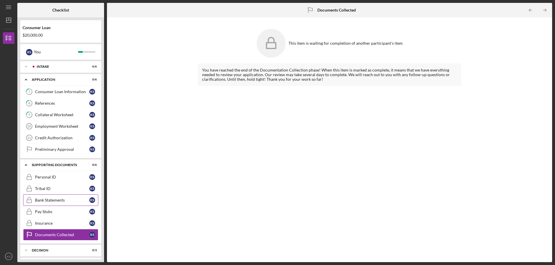
click at [56, 201] on div "Bank Statements" at bounding box center [62, 200] width 54 height 5
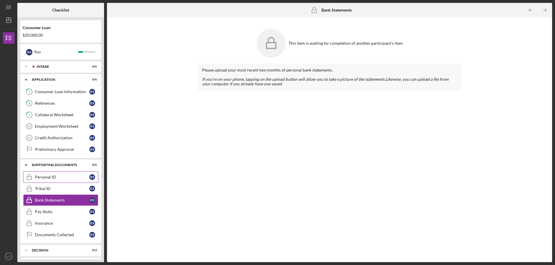
click at [53, 174] on link "Personal ID Personal ID K S" at bounding box center [60, 178] width 75 height 12
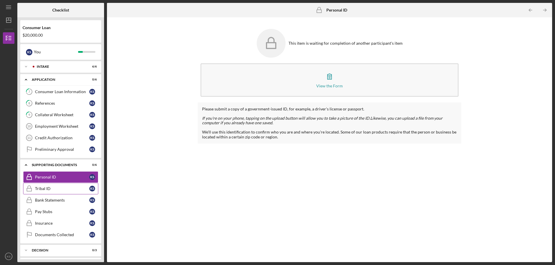
click at [49, 186] on link "Tribal ID Tribal ID K S" at bounding box center [60, 189] width 75 height 12
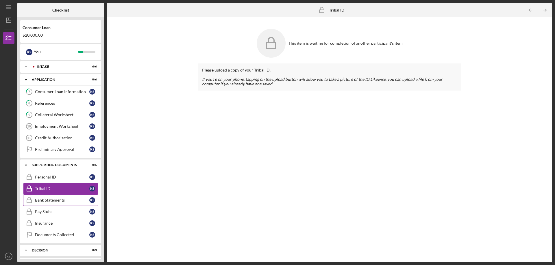
click at [51, 199] on div "Bank Statements" at bounding box center [62, 200] width 54 height 5
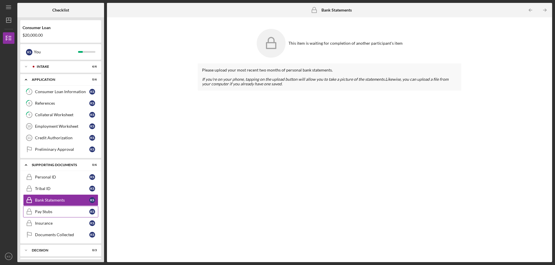
click at [47, 214] on div "Pay Stubs" at bounding box center [62, 212] width 54 height 5
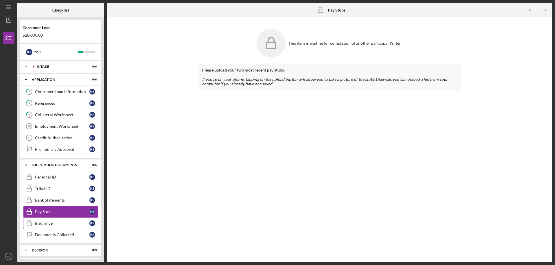
click at [43, 223] on div "Insurance" at bounding box center [62, 223] width 54 height 5
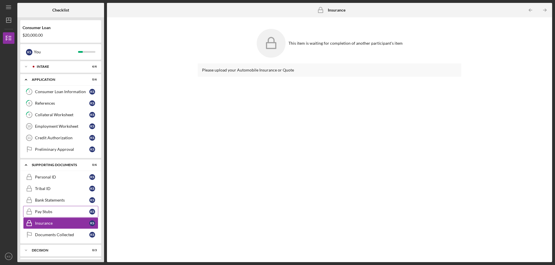
click at [51, 210] on div "Pay Stubs" at bounding box center [62, 212] width 54 height 5
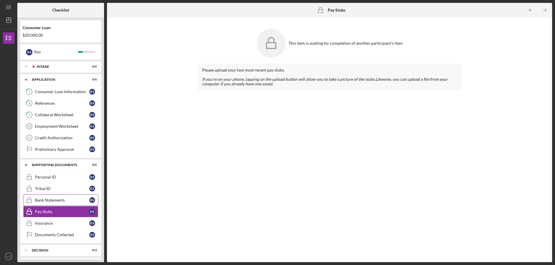
click at [48, 200] on div "Bank Statements" at bounding box center [62, 200] width 54 height 5
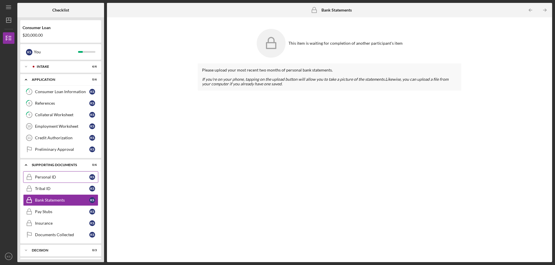
click at [27, 177] on rect at bounding box center [29, 178] width 5 height 3
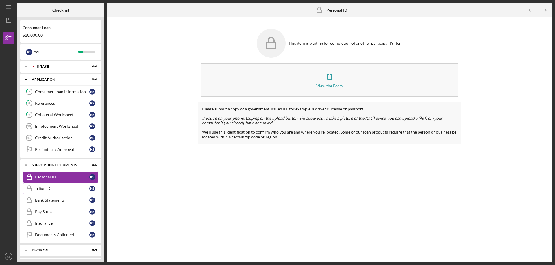
click at [49, 186] on link "Tribal ID Tribal ID K S" at bounding box center [60, 189] width 75 height 12
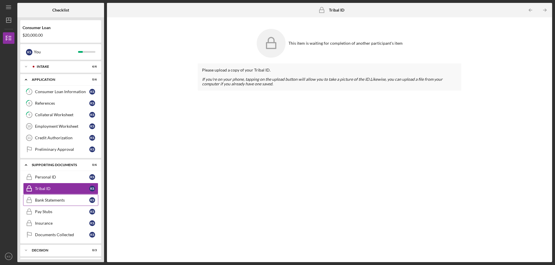
click at [44, 202] on div "Bank Statements" at bounding box center [62, 200] width 54 height 5
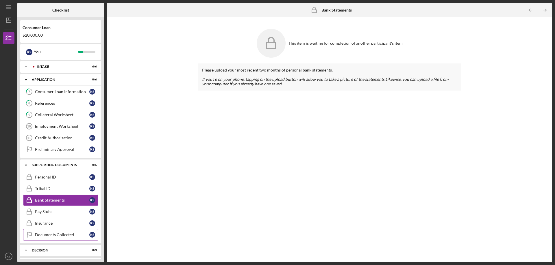
scroll to position [13, 0]
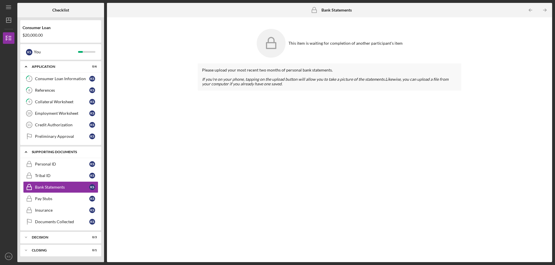
click at [26, 151] on icon "Icon/Expander" at bounding box center [26, 152] width 12 height 12
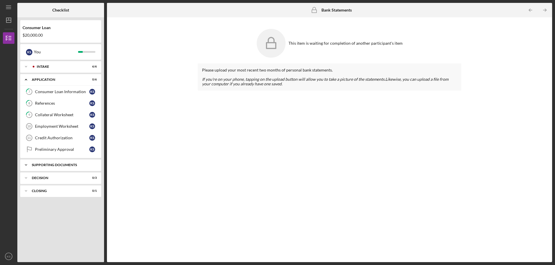
scroll to position [0, 0]
click at [9, 20] on line "button" at bounding box center [9, 19] width 0 height 2
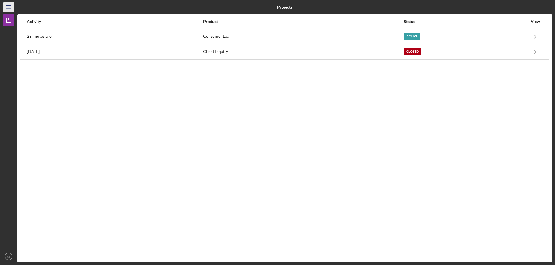
click at [6, 8] on icon "Icon/Menu" at bounding box center [8, 7] width 13 height 13
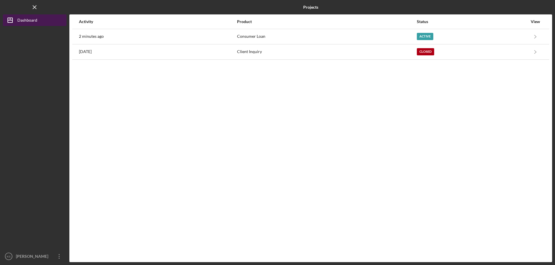
click at [12, 23] on icon "Icon/Dashboard" at bounding box center [10, 20] width 14 height 14
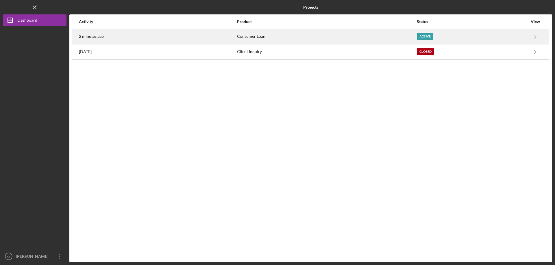
click at [116, 35] on div "2 minutes ago" at bounding box center [157, 36] width 157 height 14
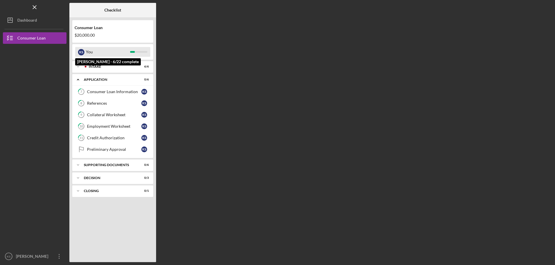
click at [121, 52] on div "You" at bounding box center [108, 52] width 44 height 10
click at [121, 29] on div "Consumer Loan" at bounding box center [113, 27] width 76 height 5
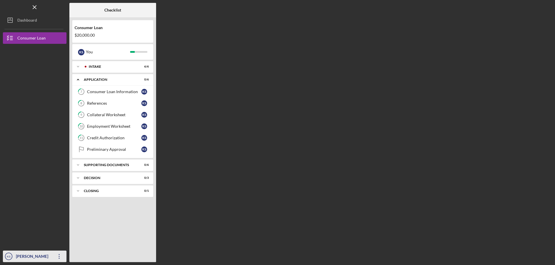
click at [59, 252] on icon "Icon/Overflow" at bounding box center [59, 257] width 14 height 14
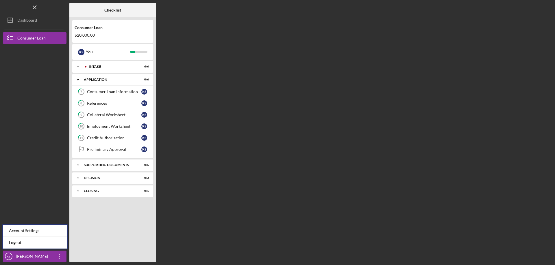
click at [36, 95] on div at bounding box center [35, 96] width 64 height 104
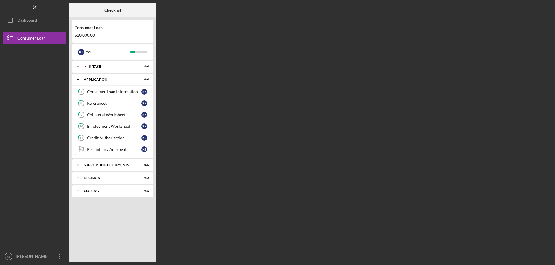
click at [129, 148] on div "Preliminary Approval" at bounding box center [114, 149] width 54 height 5
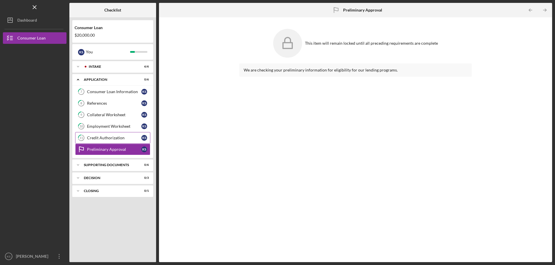
click at [118, 136] on link "11 Credit Authorization K S" at bounding box center [112, 138] width 75 height 12
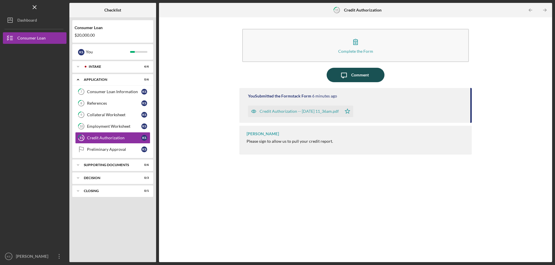
click at [363, 73] on div "Comment" at bounding box center [360, 75] width 18 height 14
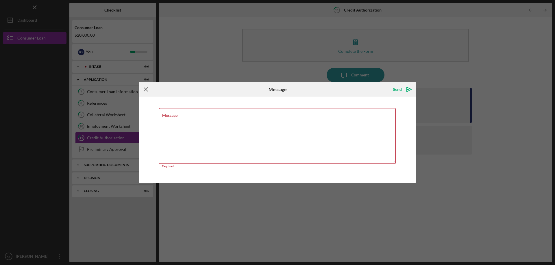
click at [146, 91] on icon "Icon/Menu Close" at bounding box center [146, 89] width 14 height 14
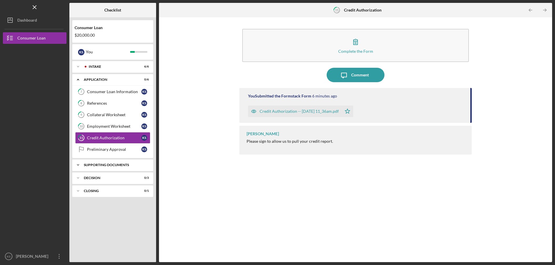
click at [105, 166] on div "Supporting Documents" at bounding box center [115, 164] width 62 height 3
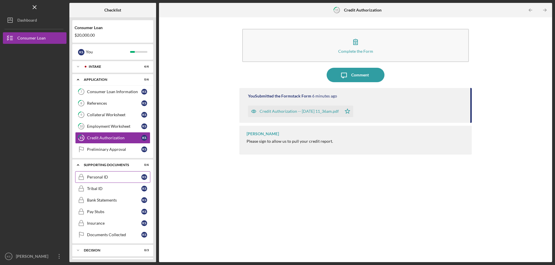
click at [103, 174] on link "Personal ID Personal ID K S" at bounding box center [112, 178] width 75 height 12
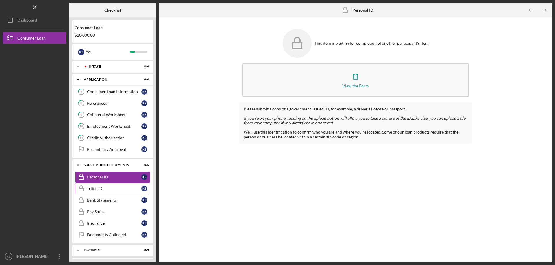
click at [91, 190] on div "Tribal ID" at bounding box center [114, 189] width 54 height 5
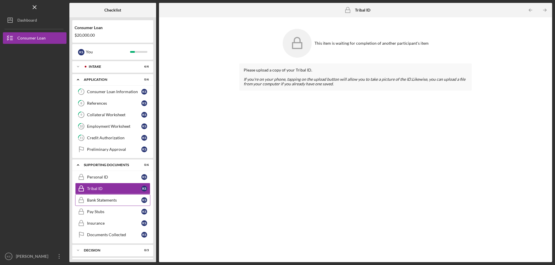
click at [105, 202] on div "Bank Statements" at bounding box center [114, 200] width 54 height 5
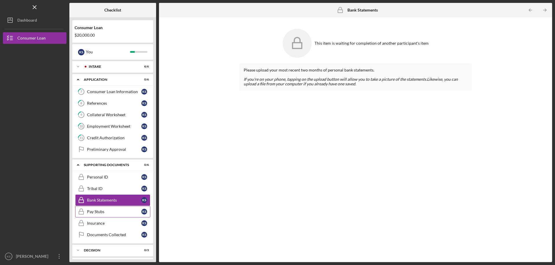
click at [107, 211] on div "Pay Stubs" at bounding box center [114, 212] width 54 height 5
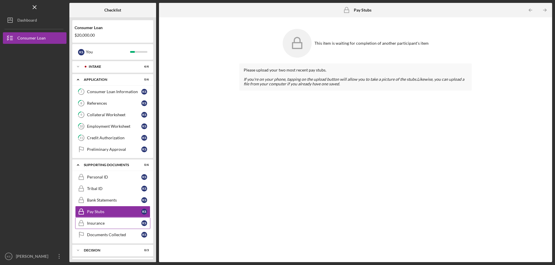
click at [94, 220] on link "Insurance Insurance K S" at bounding box center [112, 224] width 75 height 12
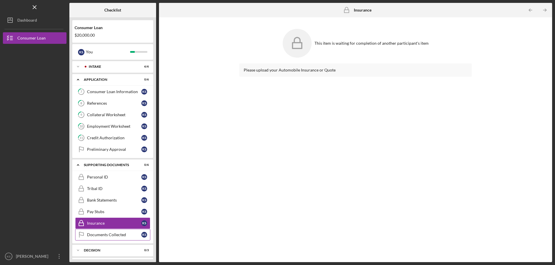
click at [100, 233] on link "Documents Collected Documents Collected K S" at bounding box center [112, 235] width 75 height 12
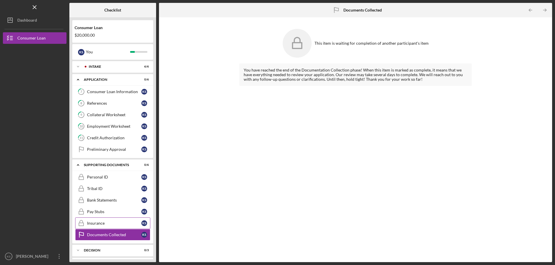
click at [118, 220] on link "Insurance Insurance K S" at bounding box center [112, 224] width 75 height 12
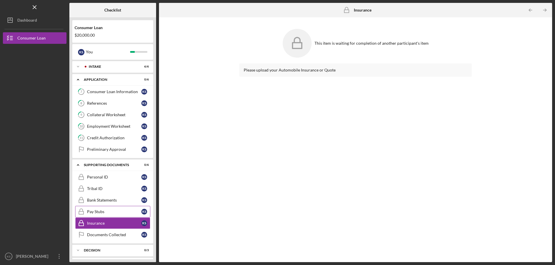
click at [119, 216] on link "Pay Stubs Pay Stubs K S" at bounding box center [112, 212] width 75 height 12
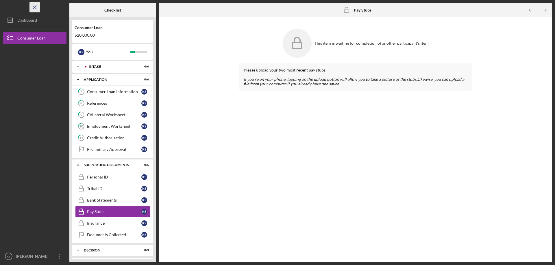
click at [34, 9] on icon "Icon/Menu Close" at bounding box center [34, 7] width 13 height 13
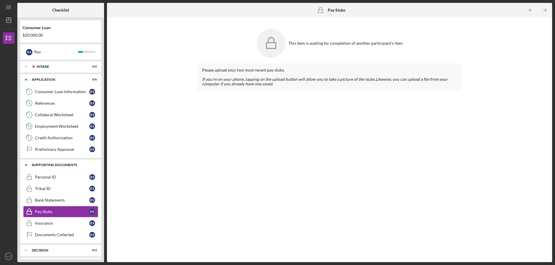
click at [66, 164] on div "Supporting Documents" at bounding box center [63, 164] width 62 height 3
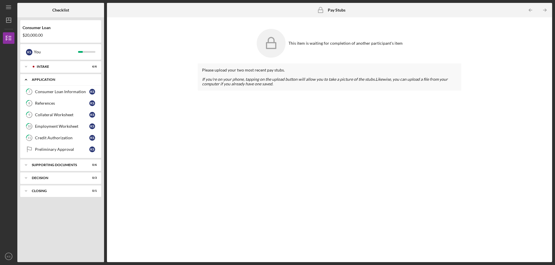
click at [67, 81] on div "Application" at bounding box center [63, 79] width 62 height 3
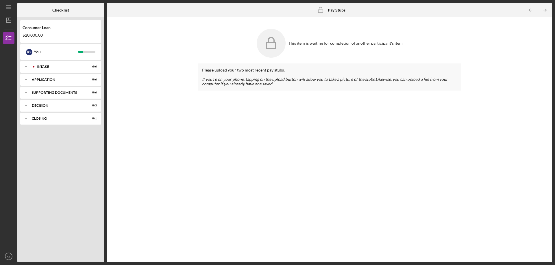
click at [9, 251] on div at bounding box center [9, 200] width 12 height 104
click at [8, 255] on text "KS" at bounding box center [9, 256] width 4 height 3
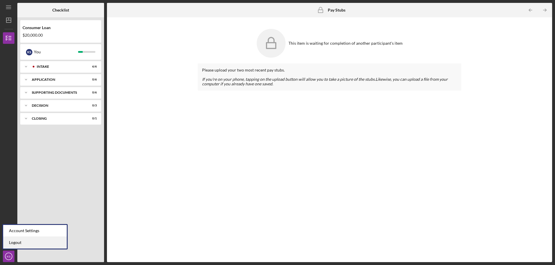
click at [22, 246] on link "Logout" at bounding box center [35, 243] width 64 height 12
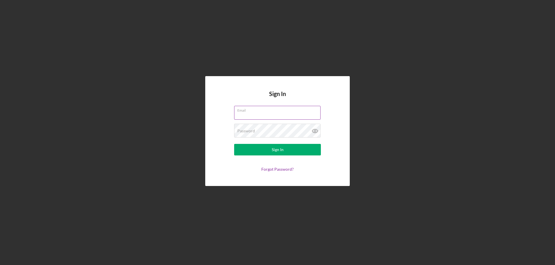
click at [266, 114] on input "Email" at bounding box center [277, 113] width 86 height 14
type input "[EMAIL_ADDRESS][DOMAIN_NAME]"
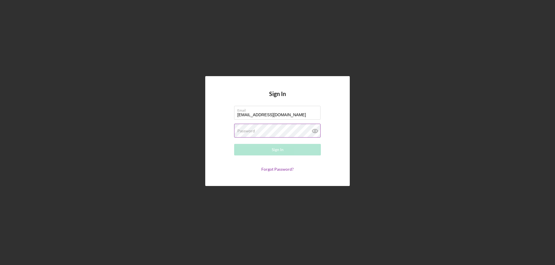
click at [254, 129] on label "Password" at bounding box center [246, 131] width 18 height 5
click at [234, 144] on button "Sign In" at bounding box center [277, 150] width 87 height 12
